Goal: Navigation & Orientation: Understand site structure

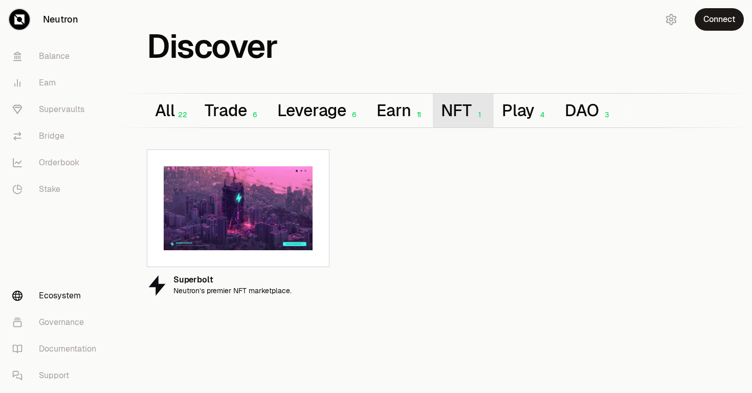
click at [469, 118] on button "NFT 1" at bounding box center [463, 111] width 60 height 34
click at [528, 118] on button "Play 4" at bounding box center [525, 111] width 63 height 34
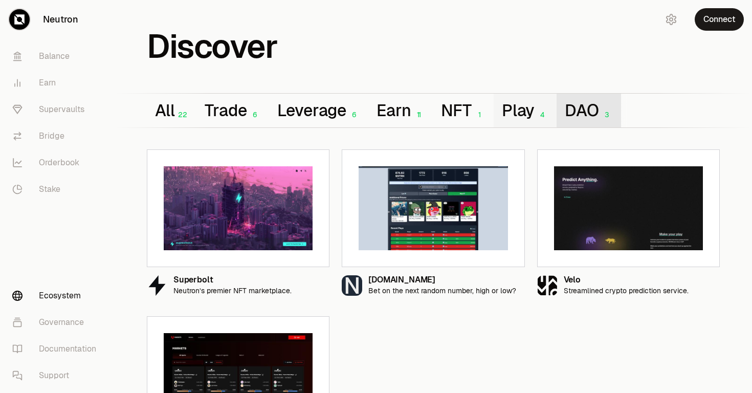
click at [591, 118] on button "DAO 3" at bounding box center [589, 111] width 64 height 34
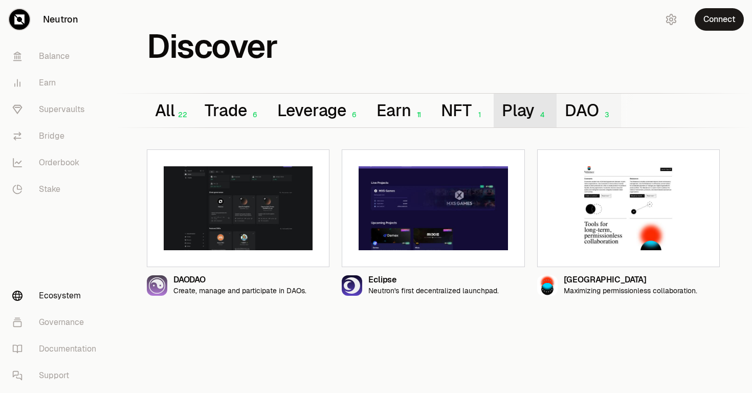
click at [542, 118] on div "4" at bounding box center [542, 115] width 14 height 9
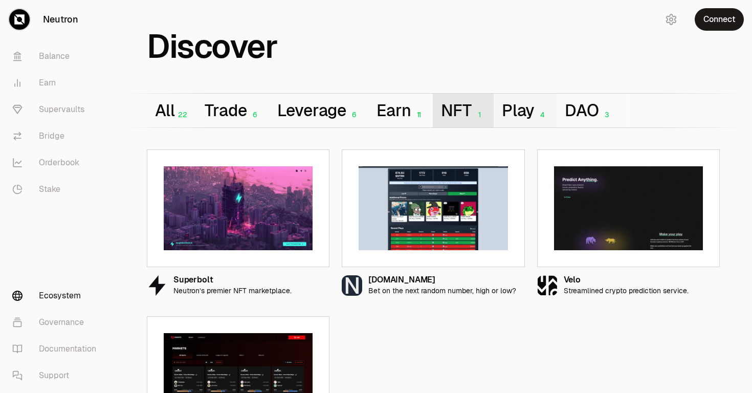
click at [478, 117] on div "1" at bounding box center [479, 115] width 14 height 9
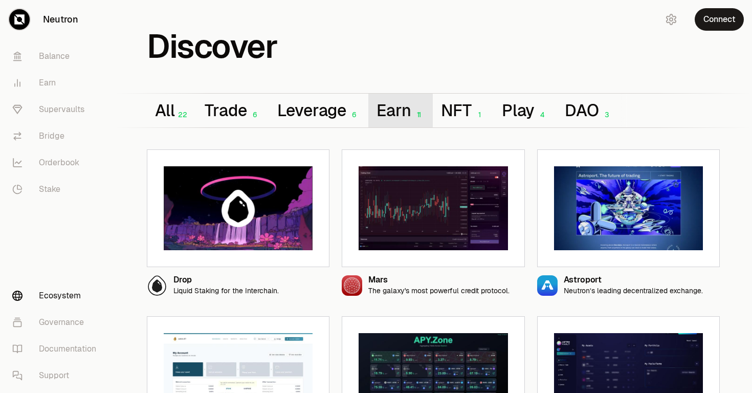
click at [405, 116] on button "Earn 11" at bounding box center [400, 111] width 64 height 34
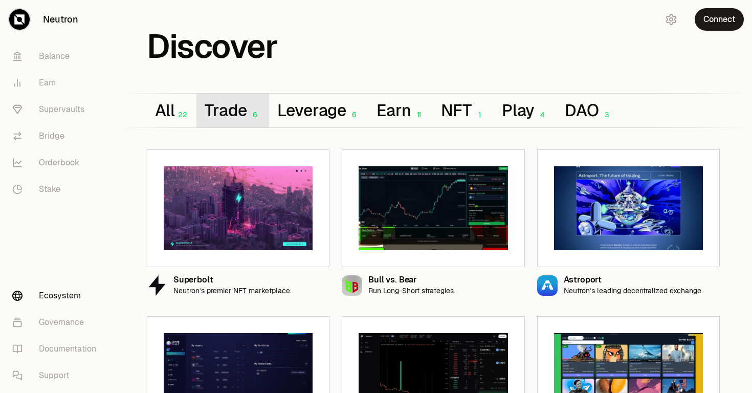
click at [235, 117] on button "Trade 6" at bounding box center [232, 111] width 72 height 34
click at [46, 58] on link "Balance" at bounding box center [57, 56] width 106 height 27
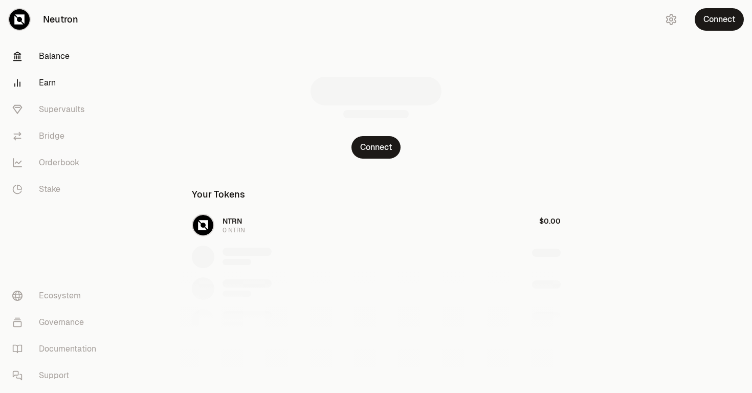
click at [46, 84] on link "Earn" at bounding box center [57, 83] width 106 height 27
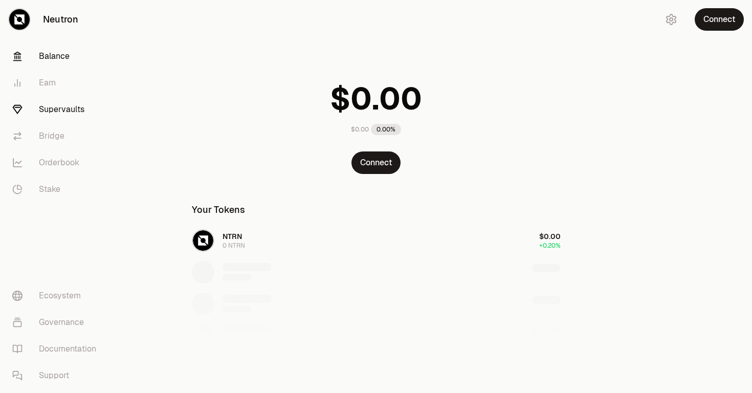
click at [49, 108] on link "Supervaults" at bounding box center [57, 109] width 106 height 27
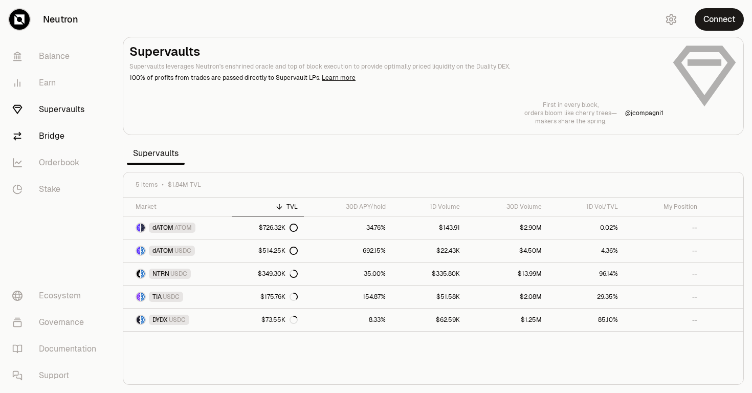
click at [53, 134] on link "Bridge" at bounding box center [57, 136] width 106 height 27
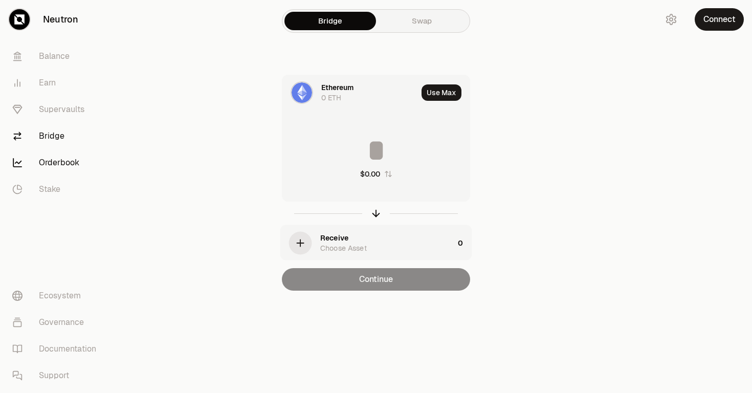
click at [54, 163] on link "Orderbook" at bounding box center [57, 162] width 106 height 27
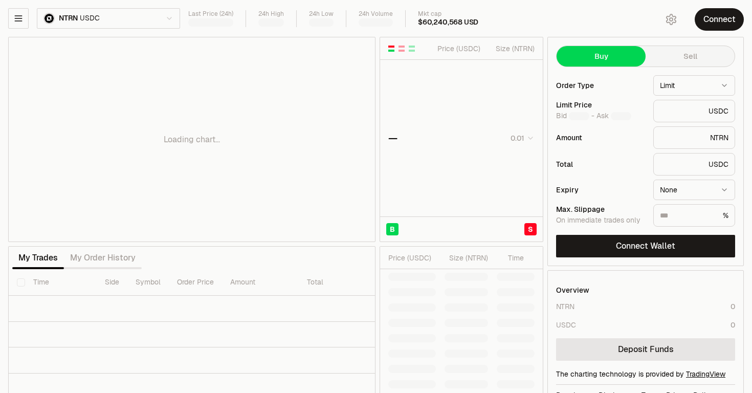
type input "********"
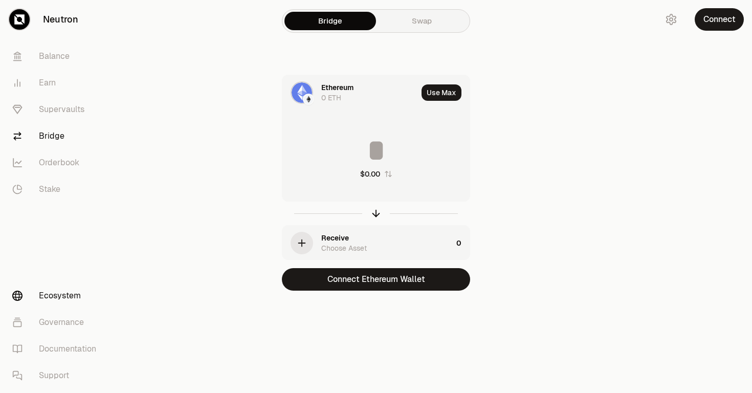
click at [62, 287] on link "Ecosystem" at bounding box center [57, 295] width 106 height 27
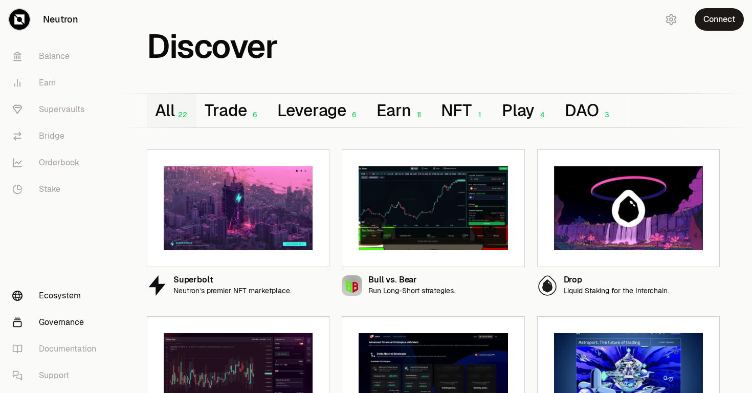
click at [71, 322] on link "Governance" at bounding box center [57, 322] width 106 height 27
